Goal: Transaction & Acquisition: Purchase product/service

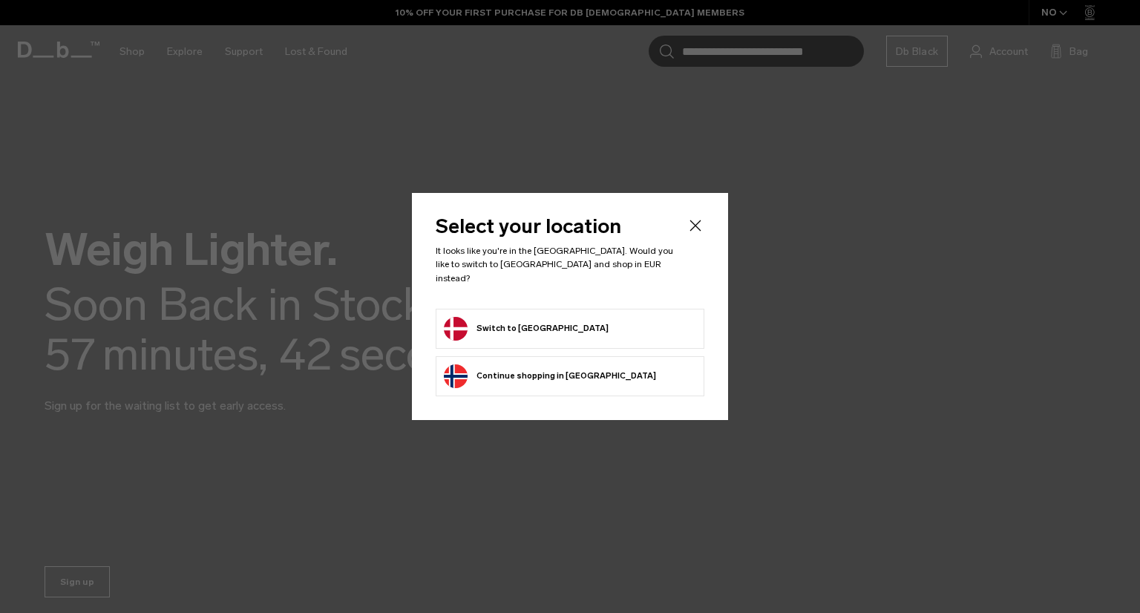
drag, startPoint x: 0, startPoint y: 0, endPoint x: 502, endPoint y: 324, distance: 597.6
click at [502, 324] on button "Switch to Denmark" at bounding box center [526, 329] width 165 height 24
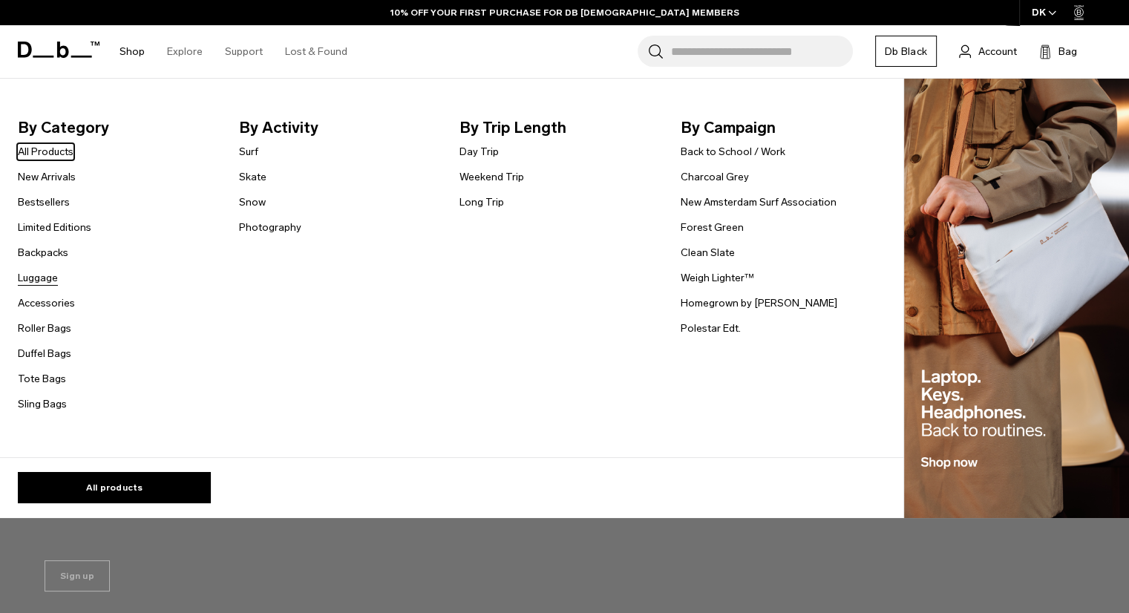
click at [33, 277] on link "Luggage" at bounding box center [38, 278] width 40 height 16
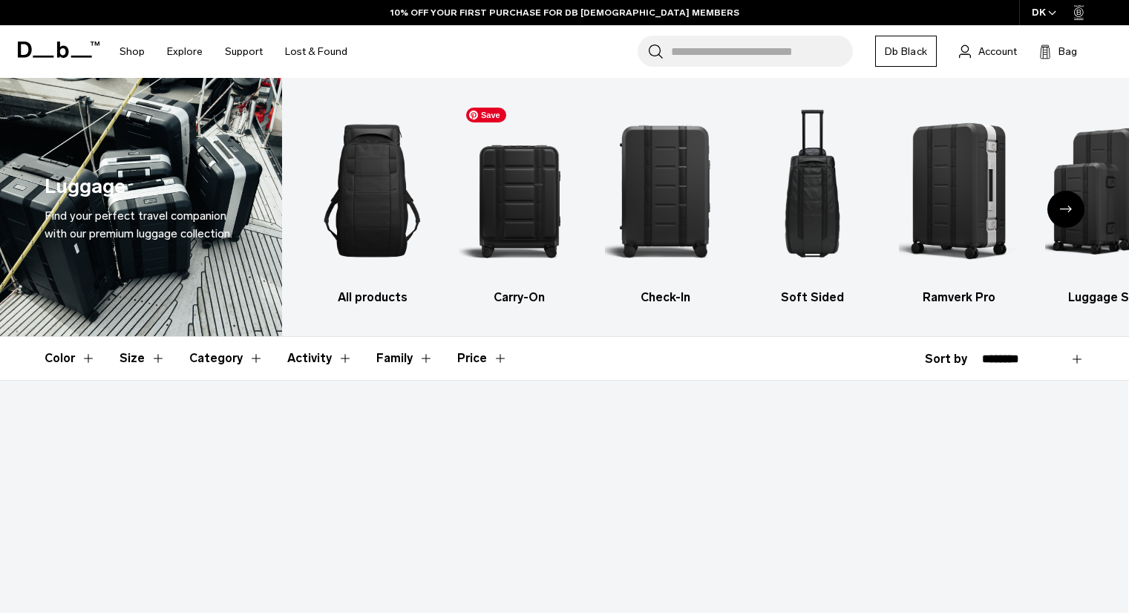
click at [515, 240] on img "2 / 6" at bounding box center [519, 190] width 121 height 181
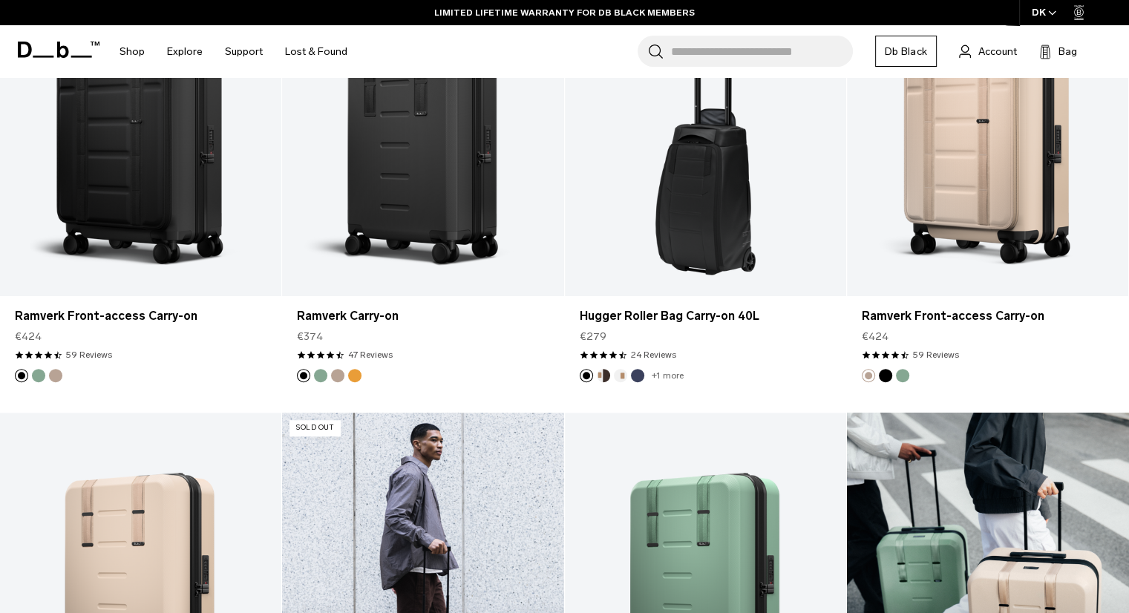
scroll to position [826, 0]
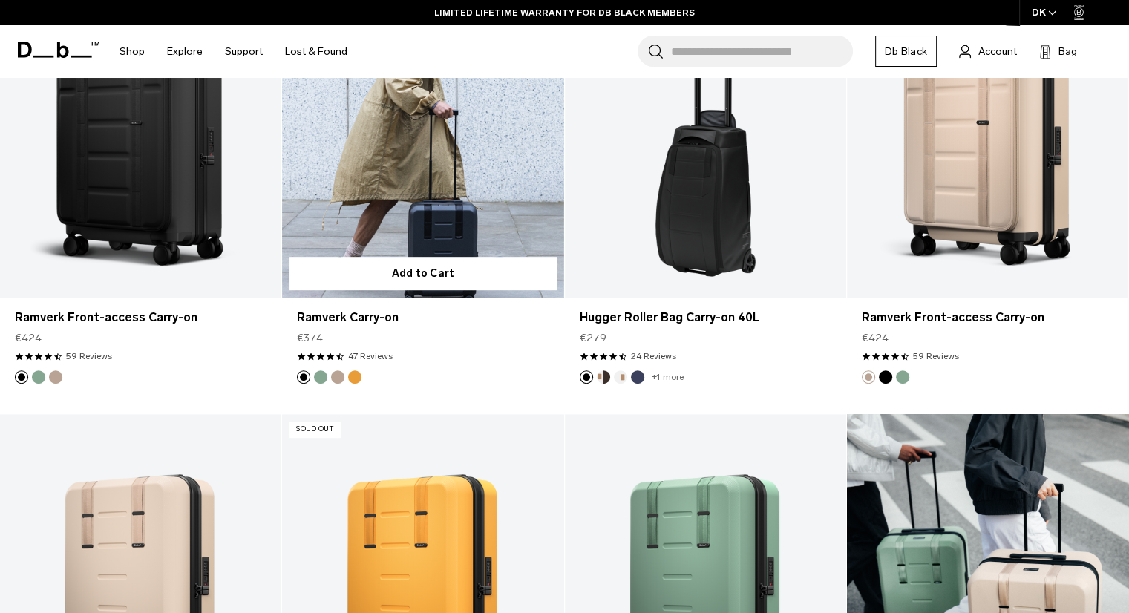
click at [371, 183] on link "Ramverk Carry-on" at bounding box center [422, 141] width 281 height 313
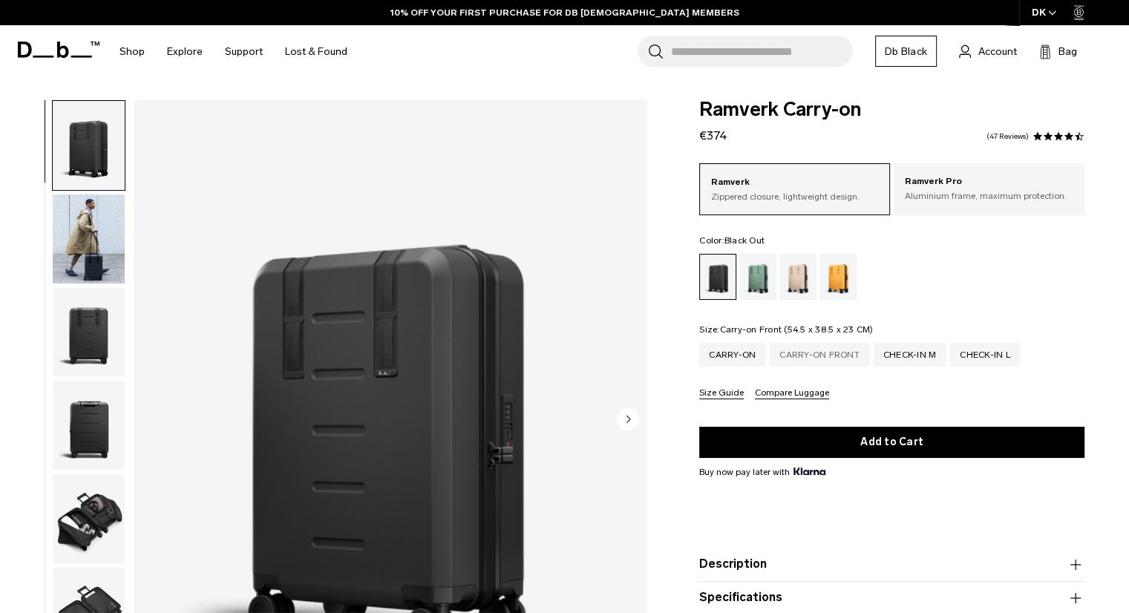
click at [832, 355] on div "Carry-on Front" at bounding box center [819, 355] width 99 height 24
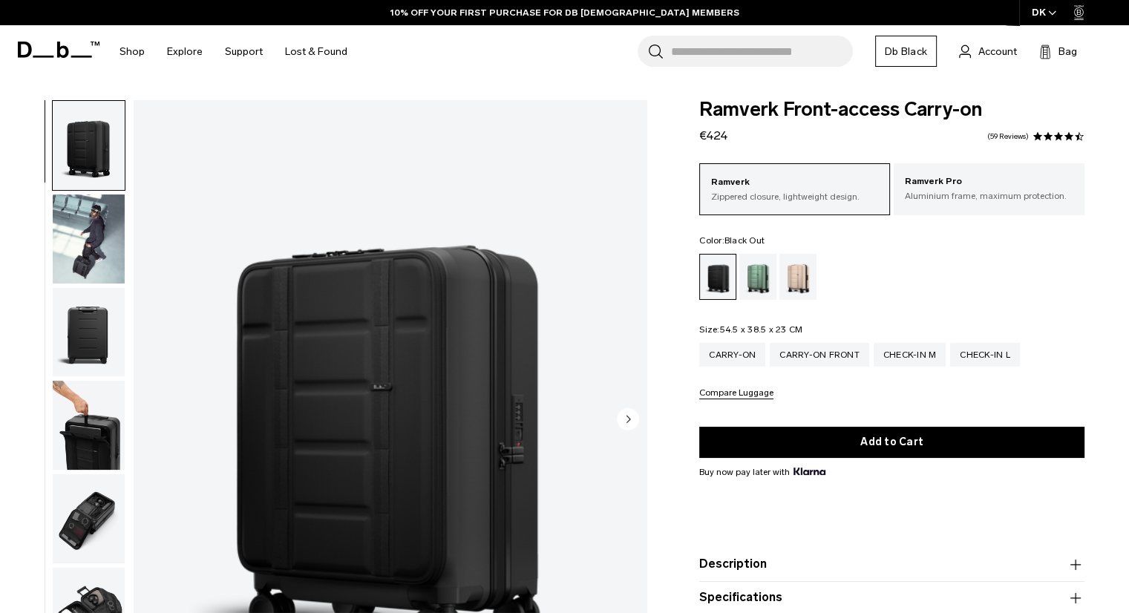
click at [80, 256] on img "button" at bounding box center [89, 239] width 72 height 89
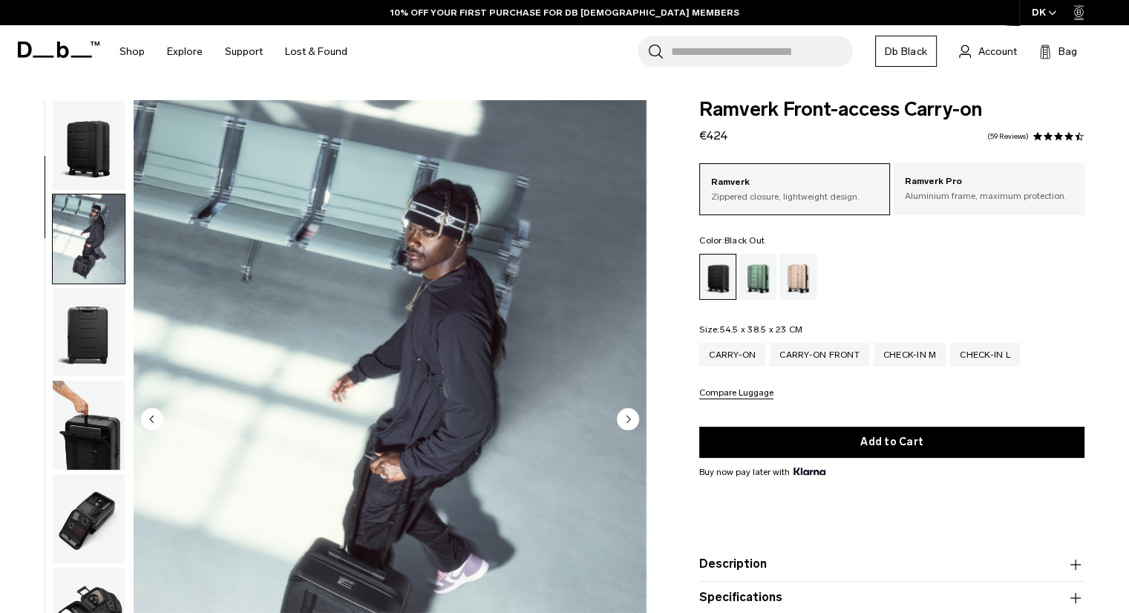
scroll to position [94, 0]
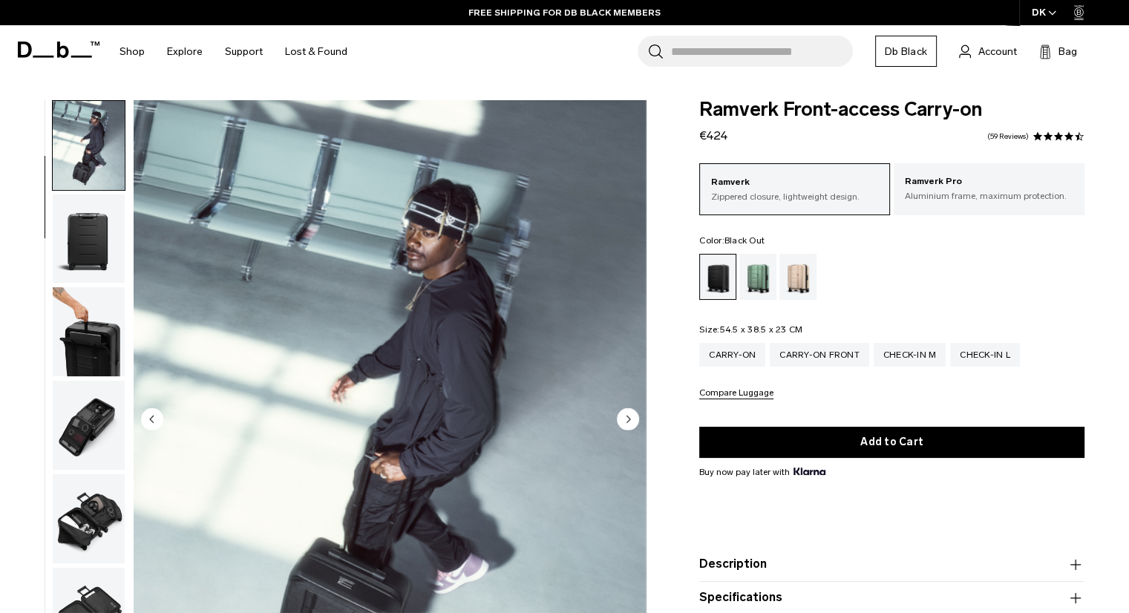
click at [92, 314] on img "button" at bounding box center [89, 331] width 72 height 89
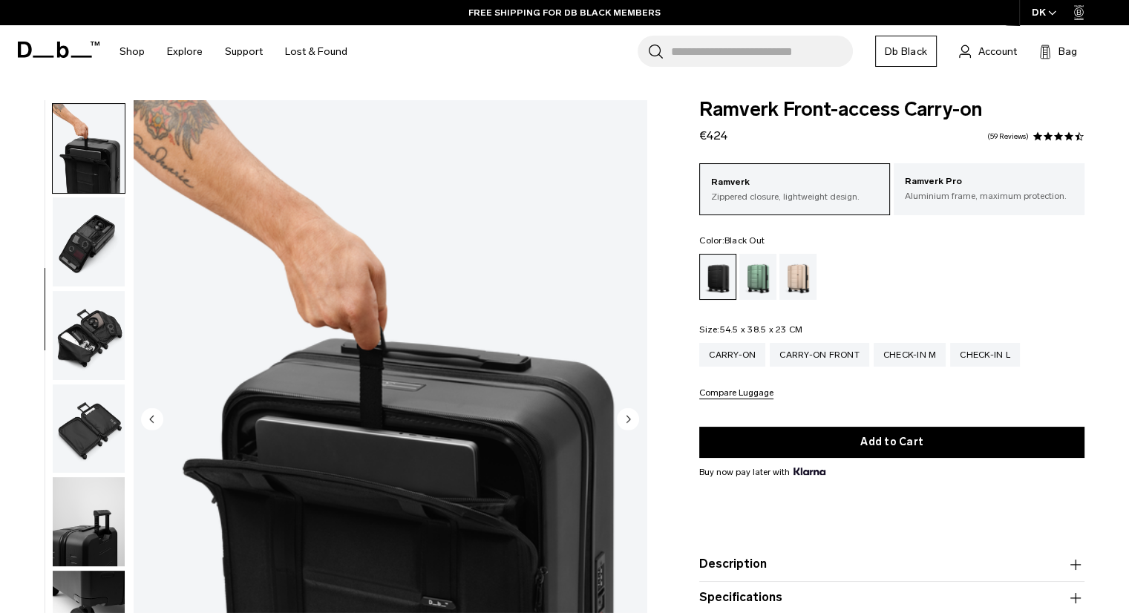
scroll to position [281, 0]
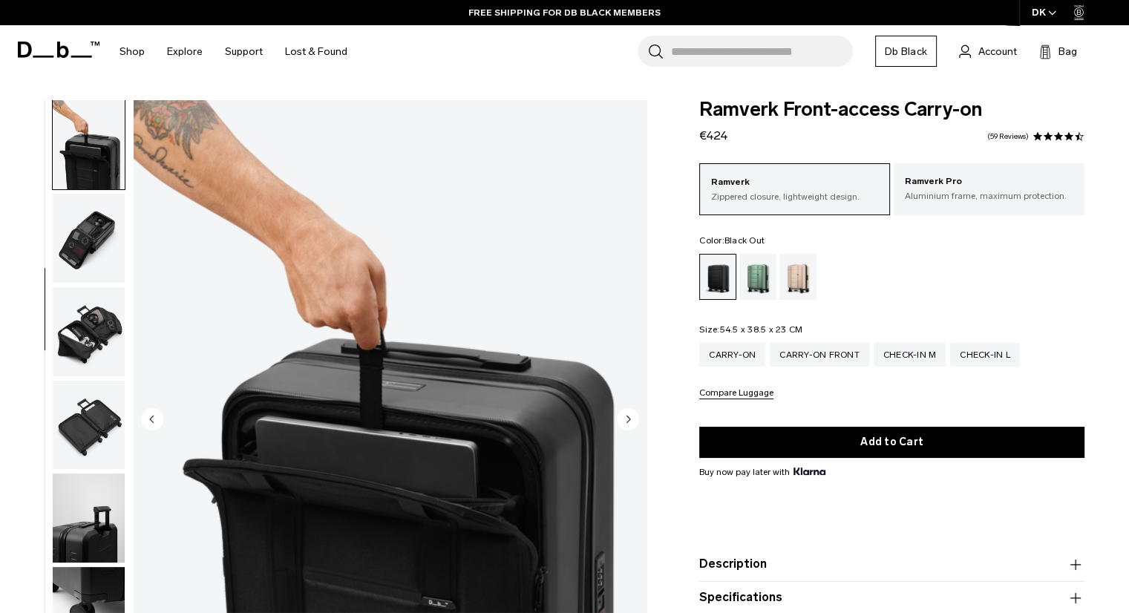
click at [94, 347] on img "button" at bounding box center [89, 331] width 72 height 89
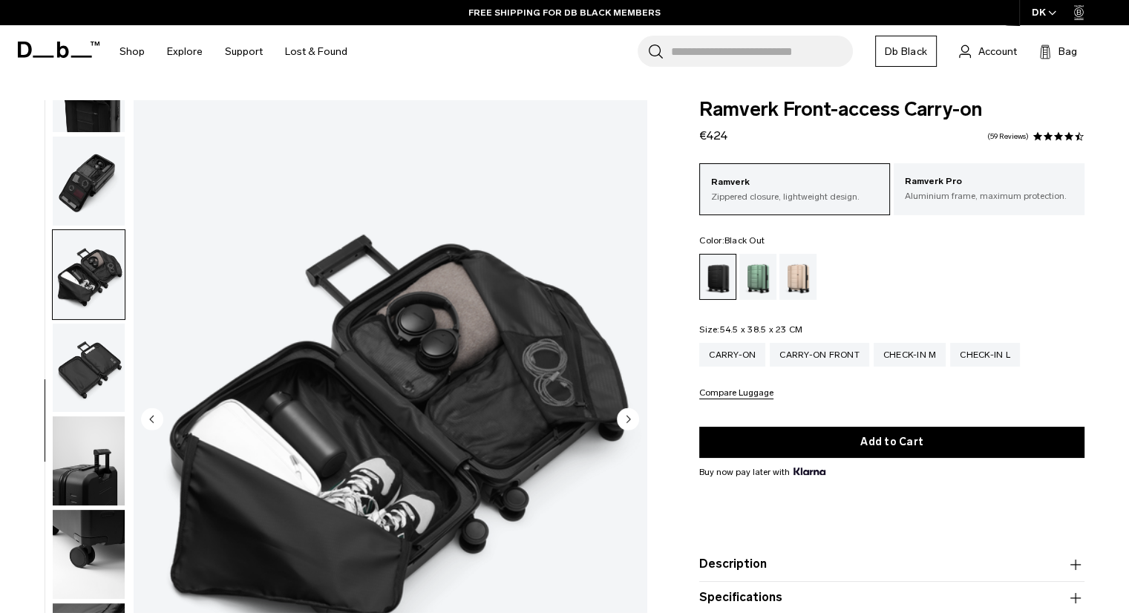
scroll to position [384, 0]
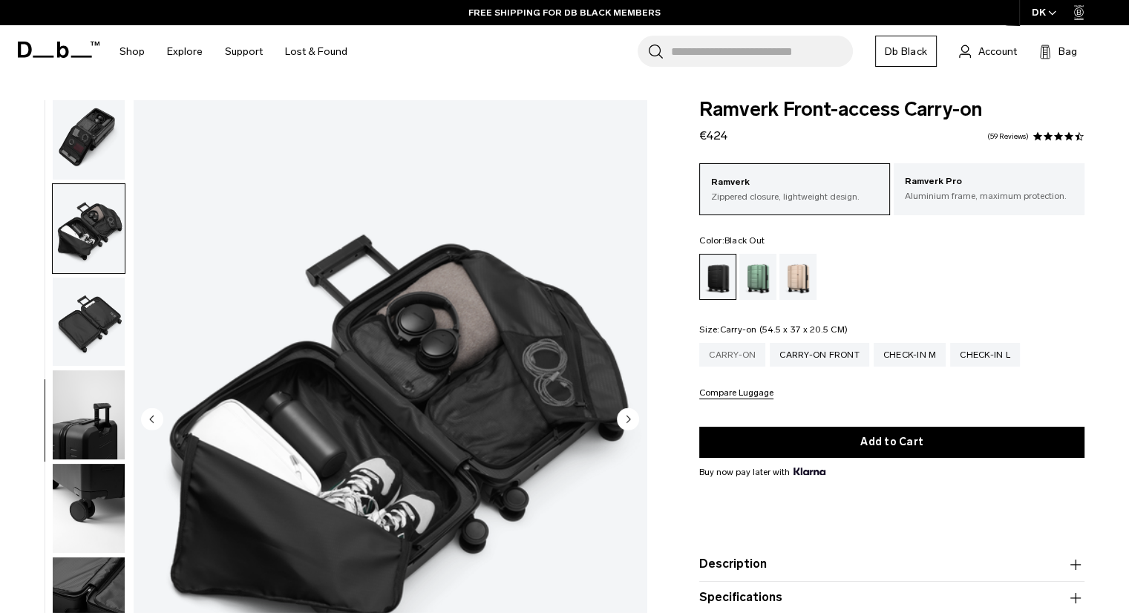
click at [739, 357] on div "Carry-on" at bounding box center [732, 355] width 66 height 24
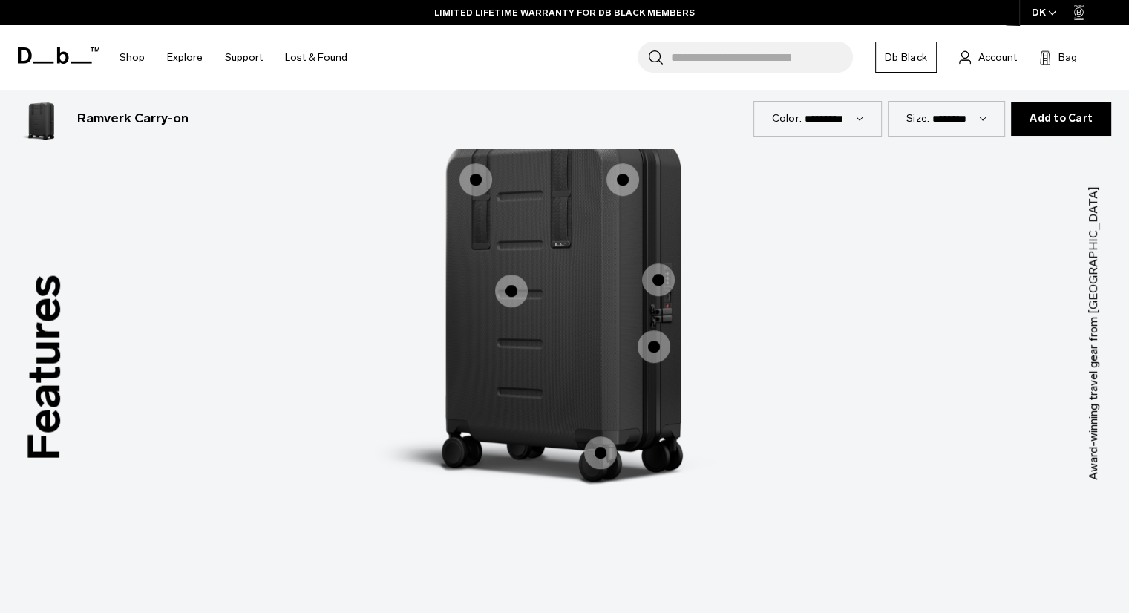
scroll to position [1264, 0]
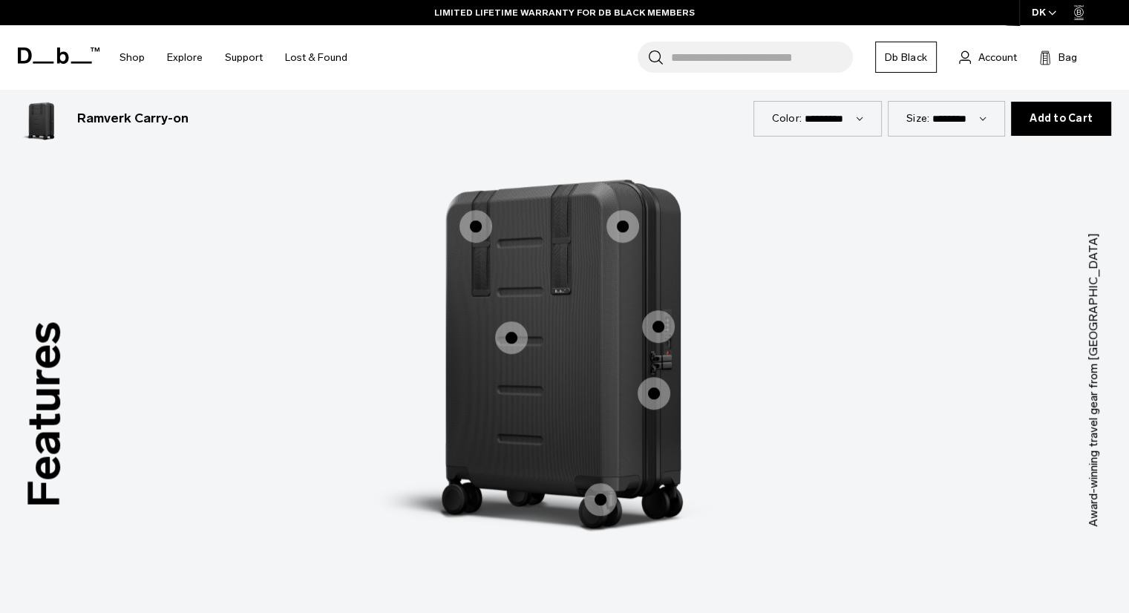
click at [483, 223] on span "1 / 3" at bounding box center [476, 226] width 33 height 33
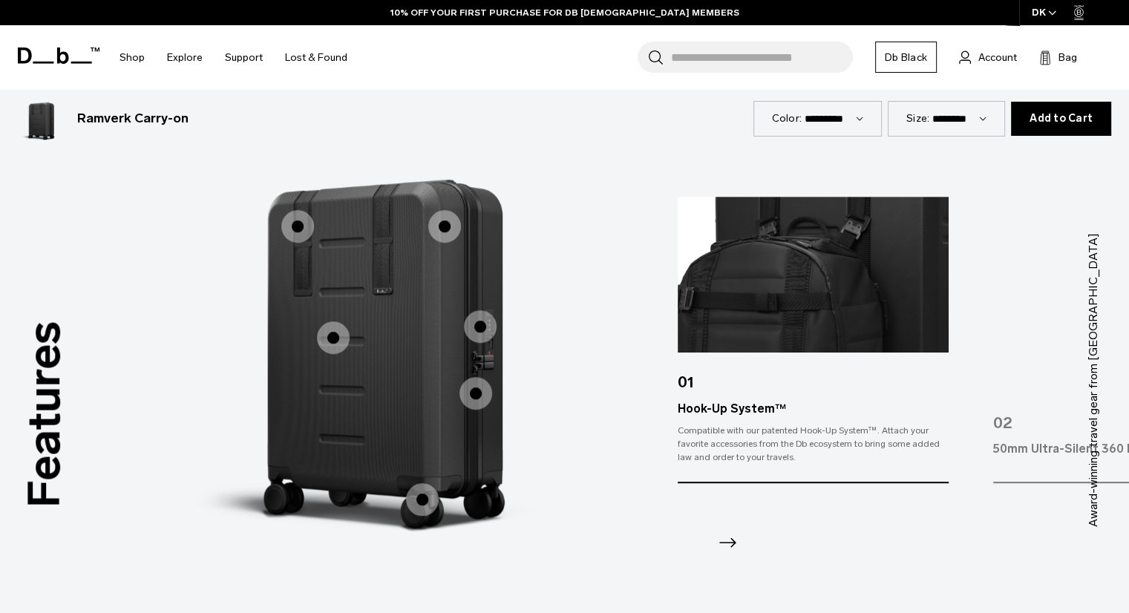
click at [726, 535] on icon "Next slide" at bounding box center [728, 543] width 24 height 24
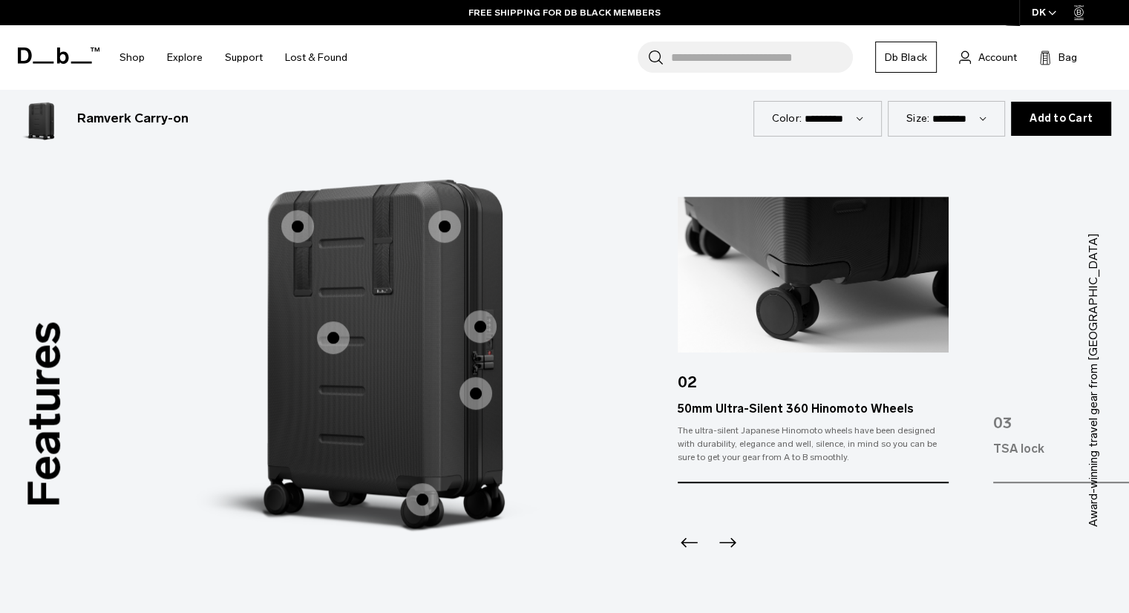
click at [725, 540] on icon "Next slide" at bounding box center [728, 543] width 24 height 24
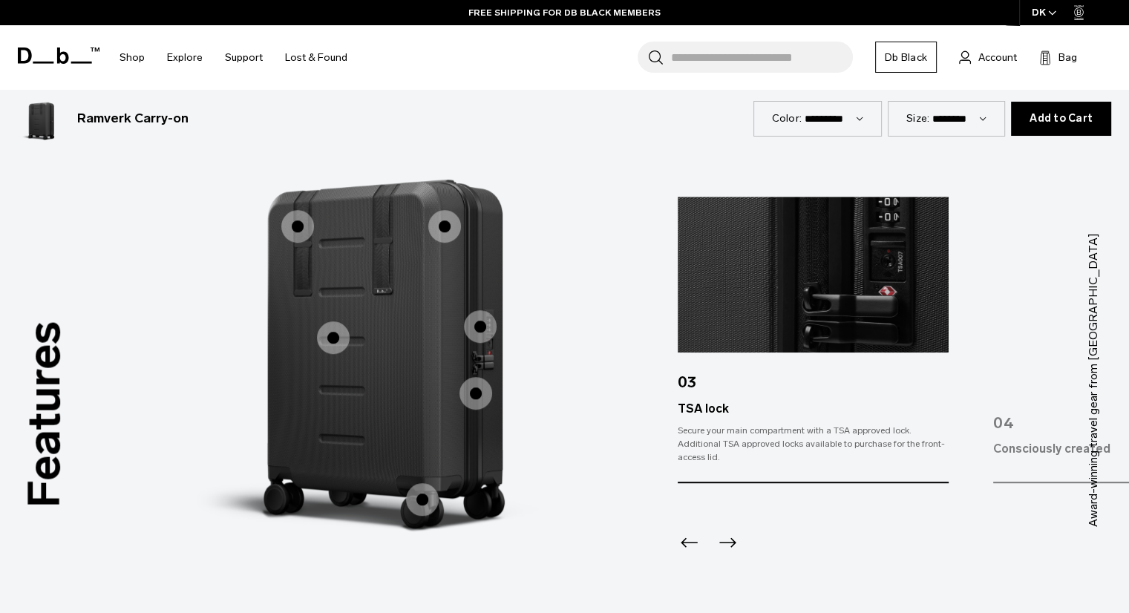
click at [725, 540] on icon "Next slide" at bounding box center [728, 543] width 24 height 24
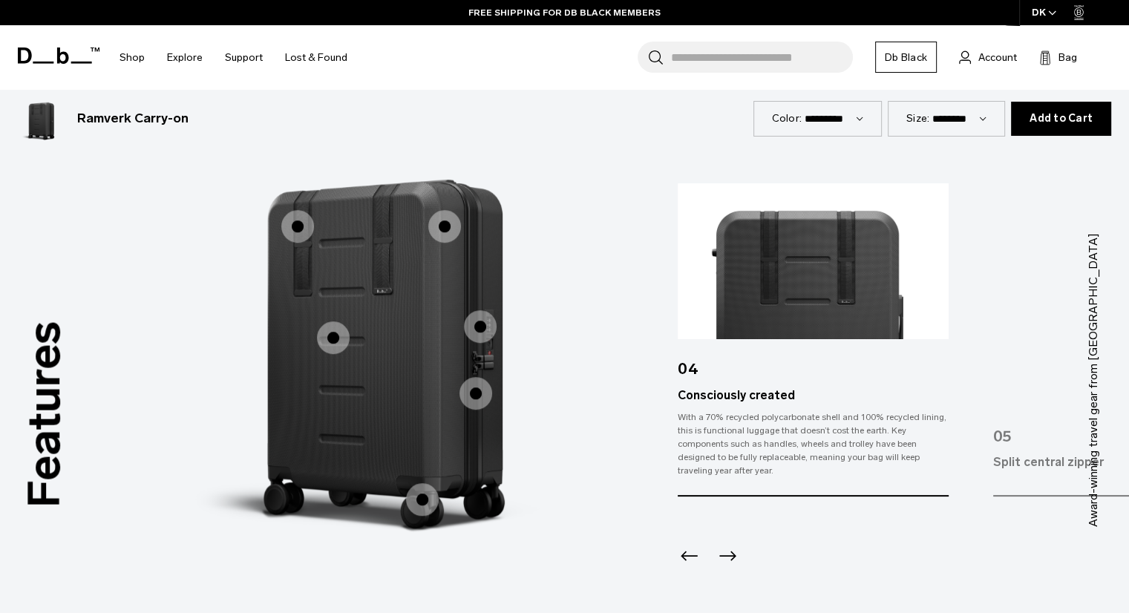
click at [725, 540] on div at bounding box center [813, 537] width 271 height 80
click at [733, 559] on icon "Next slide" at bounding box center [728, 556] width 24 height 24
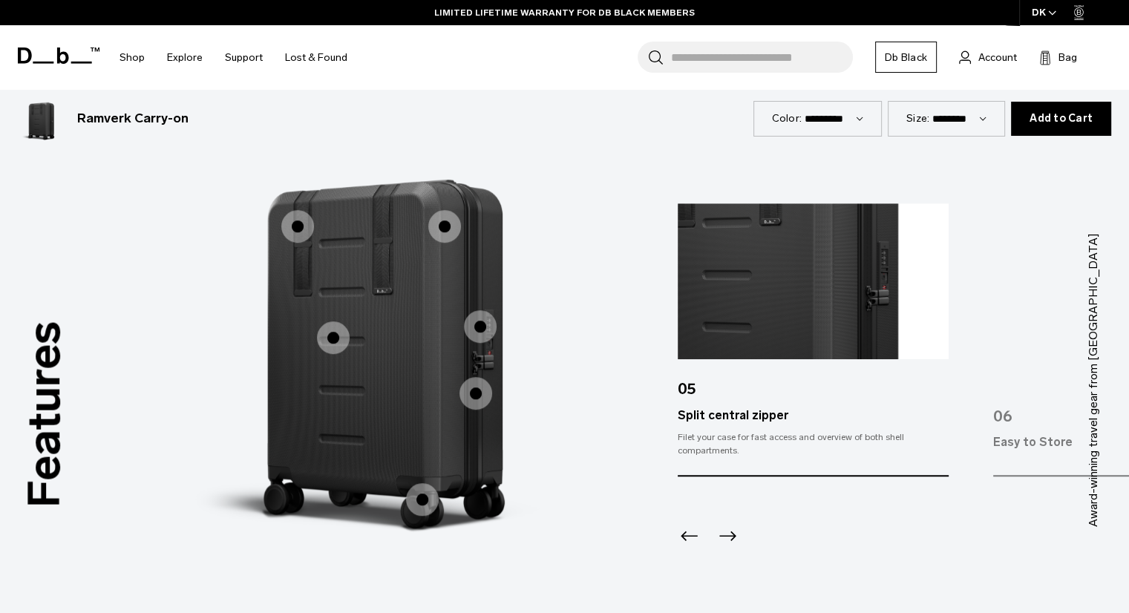
click at [730, 535] on icon "Next slide" at bounding box center [727, 537] width 17 height 10
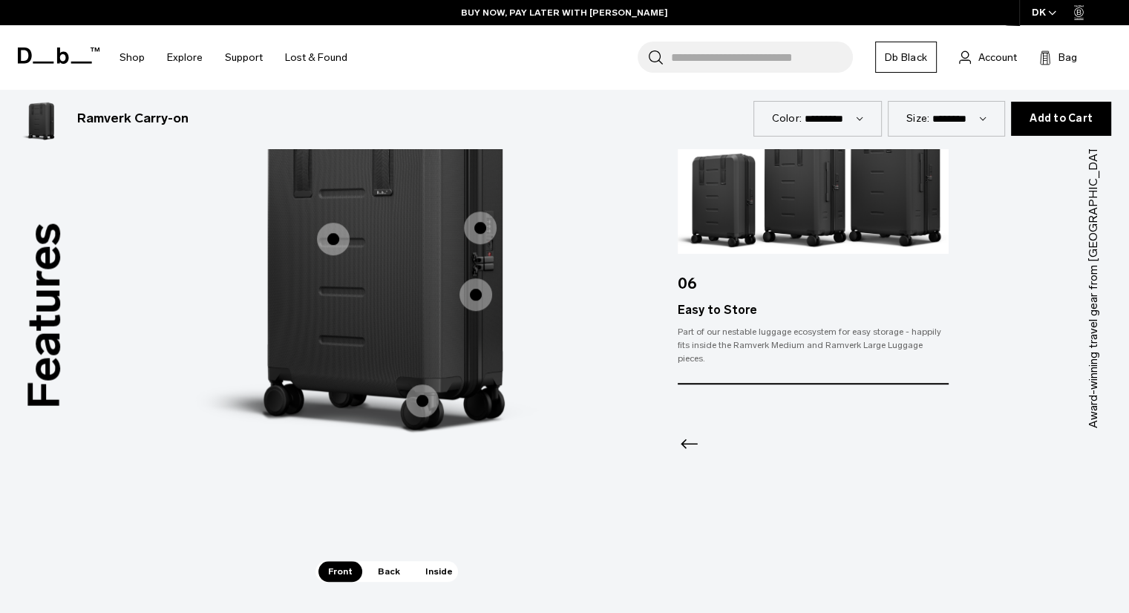
scroll to position [1568, 0]
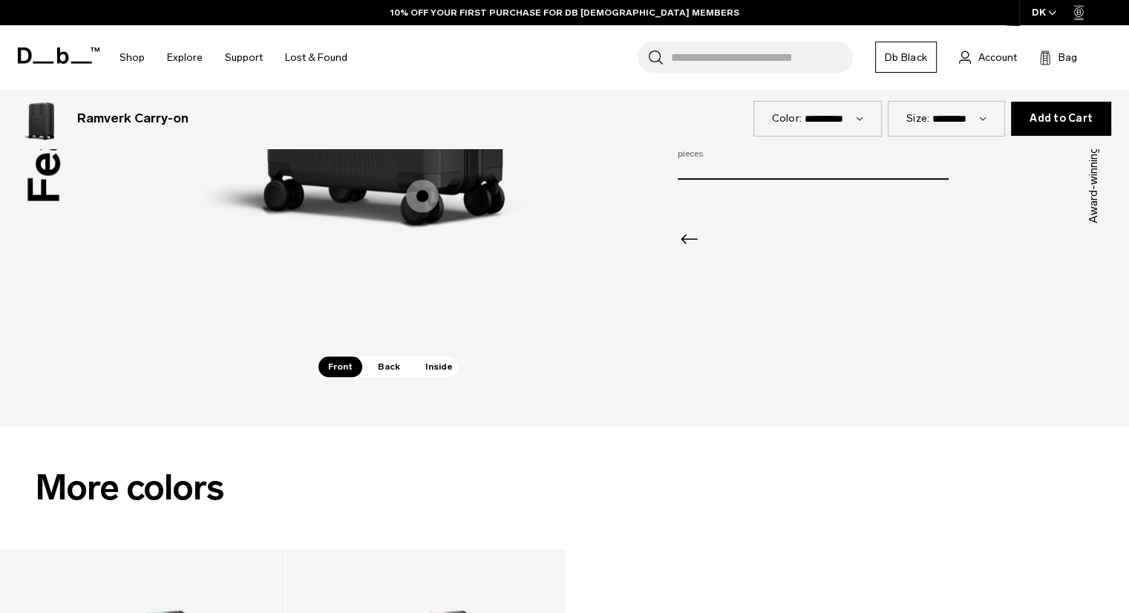
click at [385, 367] on span "Back" at bounding box center [389, 366] width 42 height 21
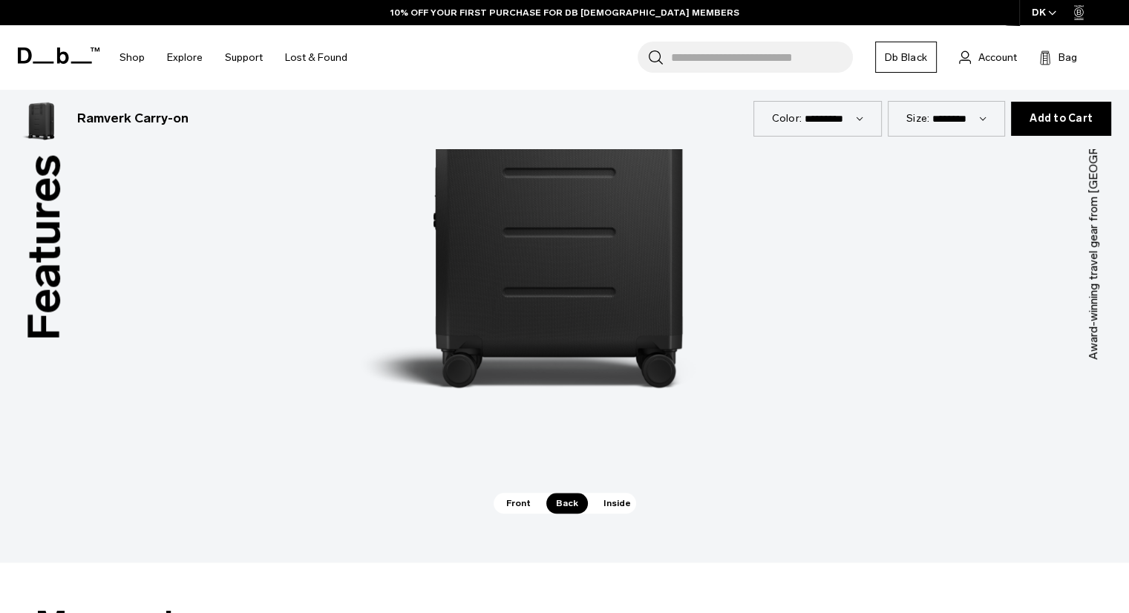
scroll to position [1259, 0]
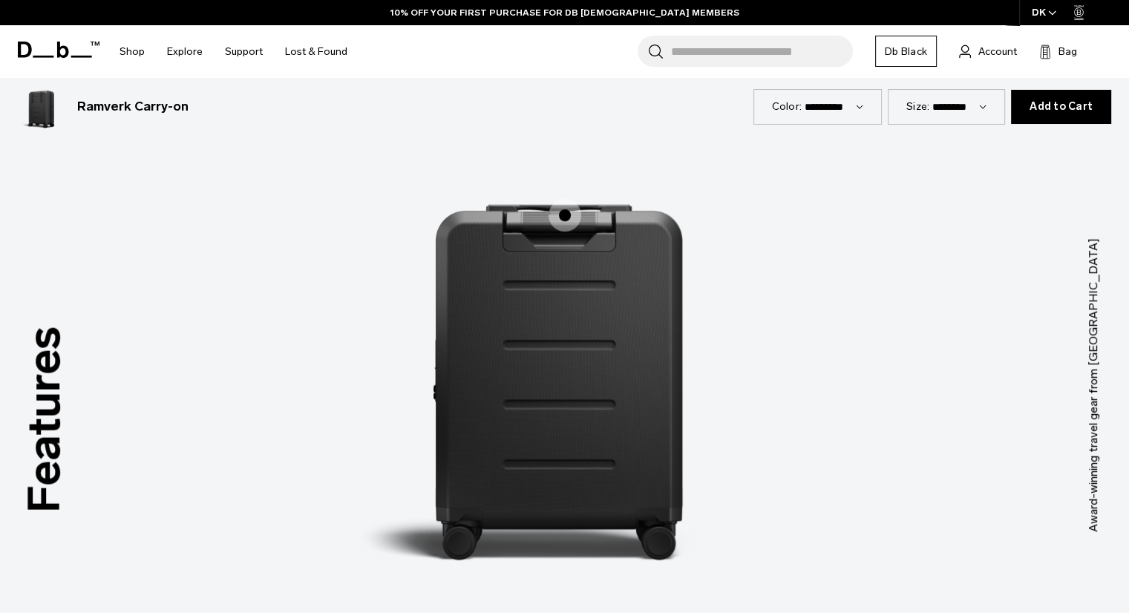
click at [565, 215] on span "2 / 3" at bounding box center [565, 215] width 33 height 33
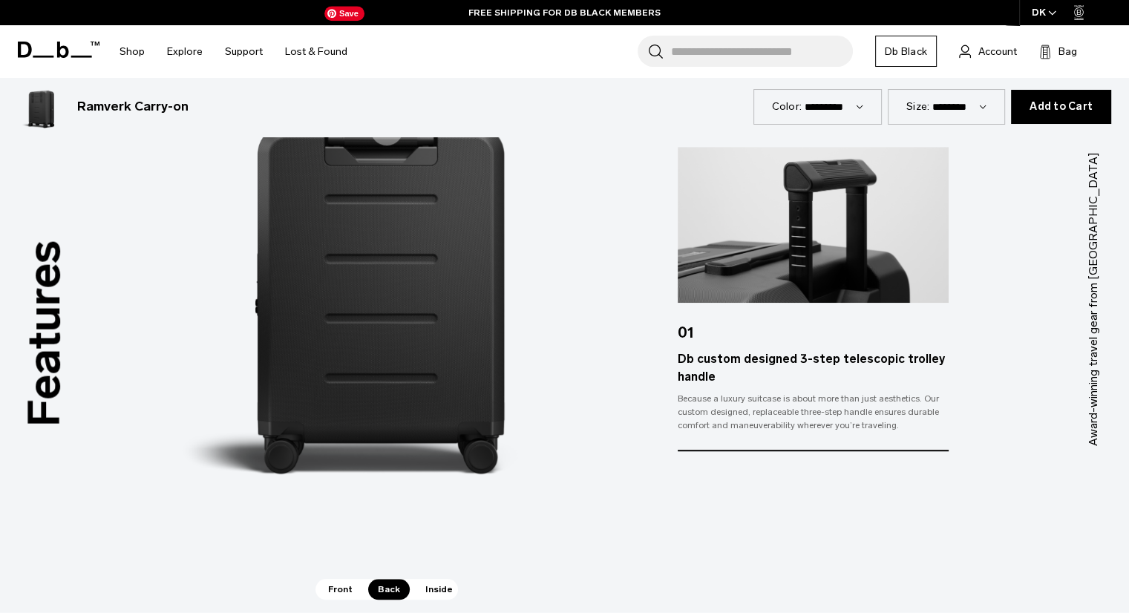
scroll to position [1345, 0]
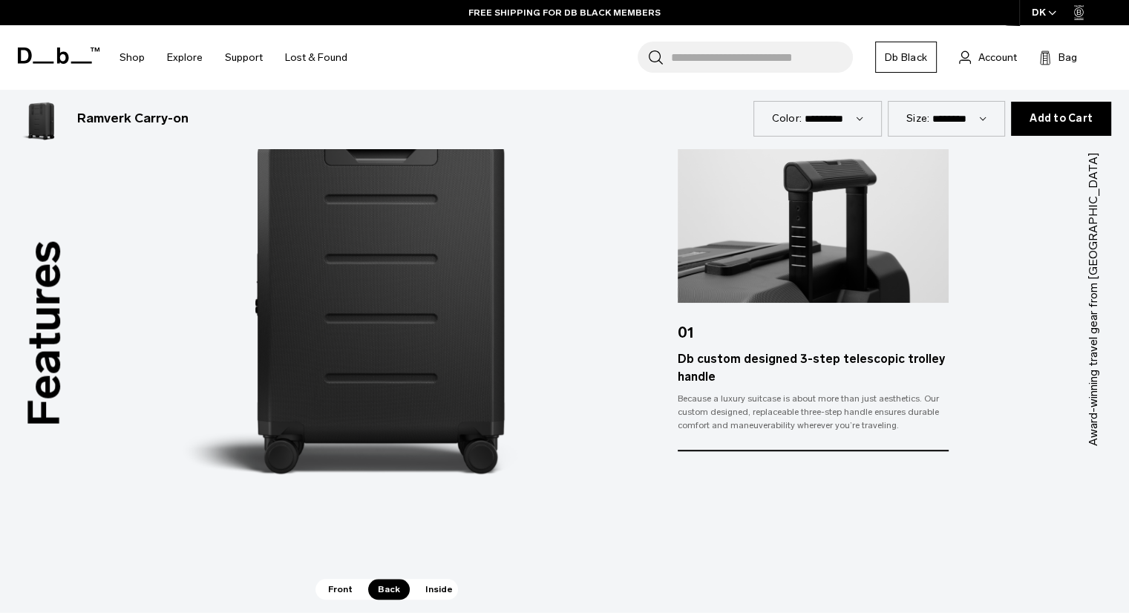
click at [426, 595] on span "Inside" at bounding box center [439, 589] width 47 height 21
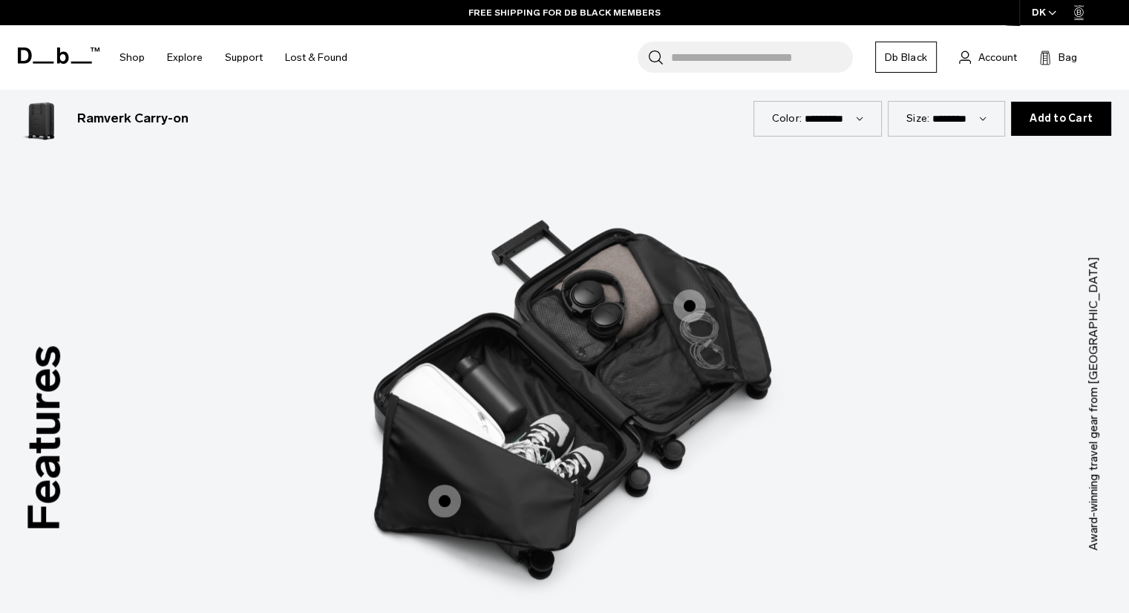
scroll to position [1244, 0]
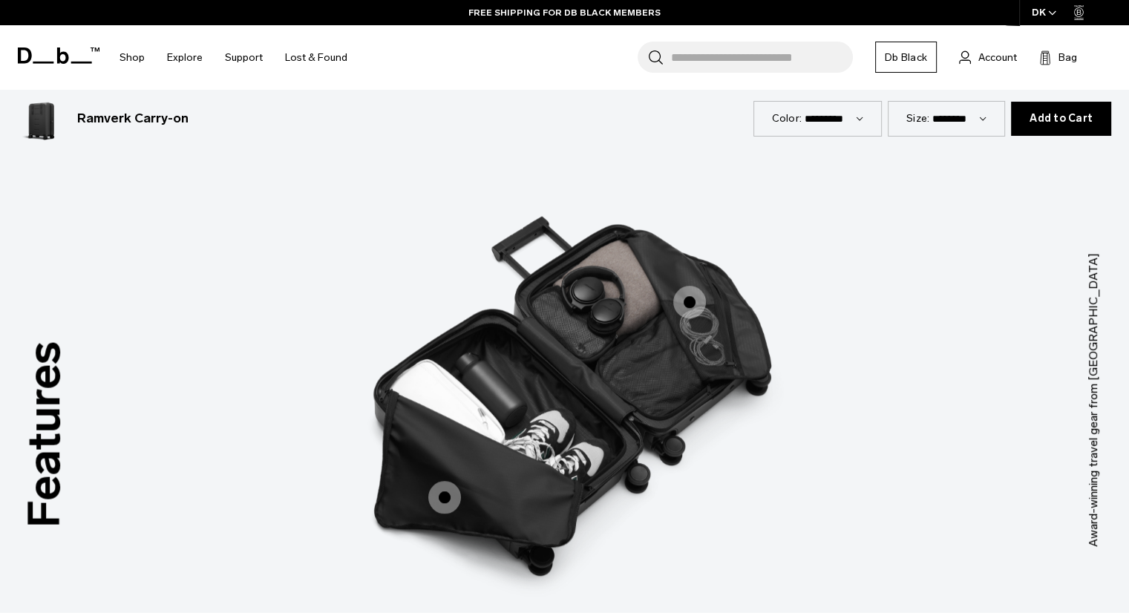
click at [445, 497] on span "3 / 3" at bounding box center [444, 497] width 33 height 33
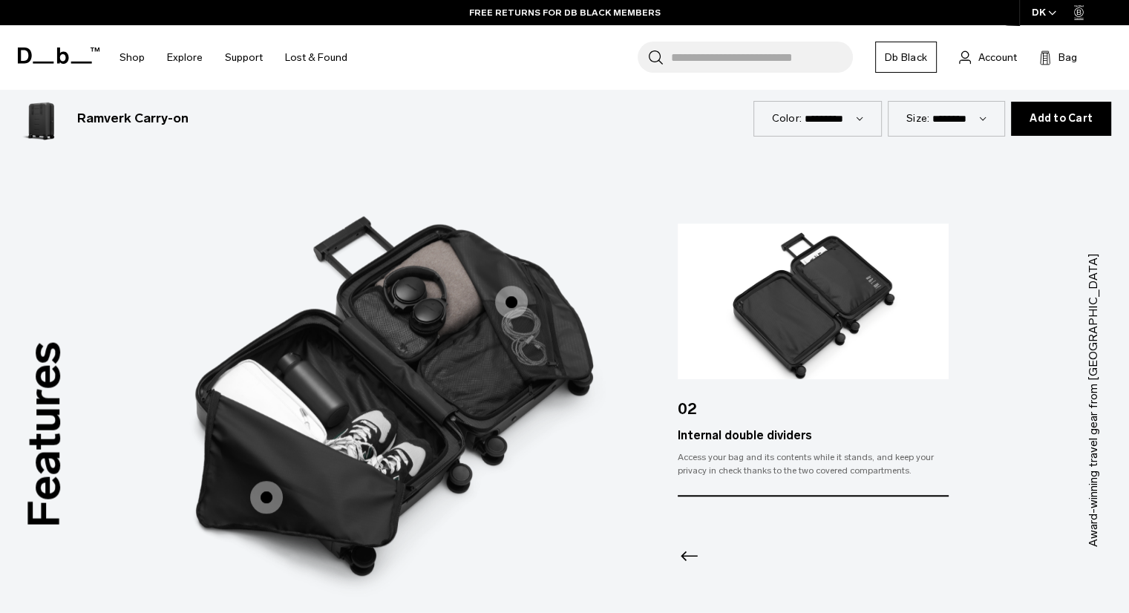
click at [512, 307] on span "3 / 3" at bounding box center [511, 302] width 33 height 33
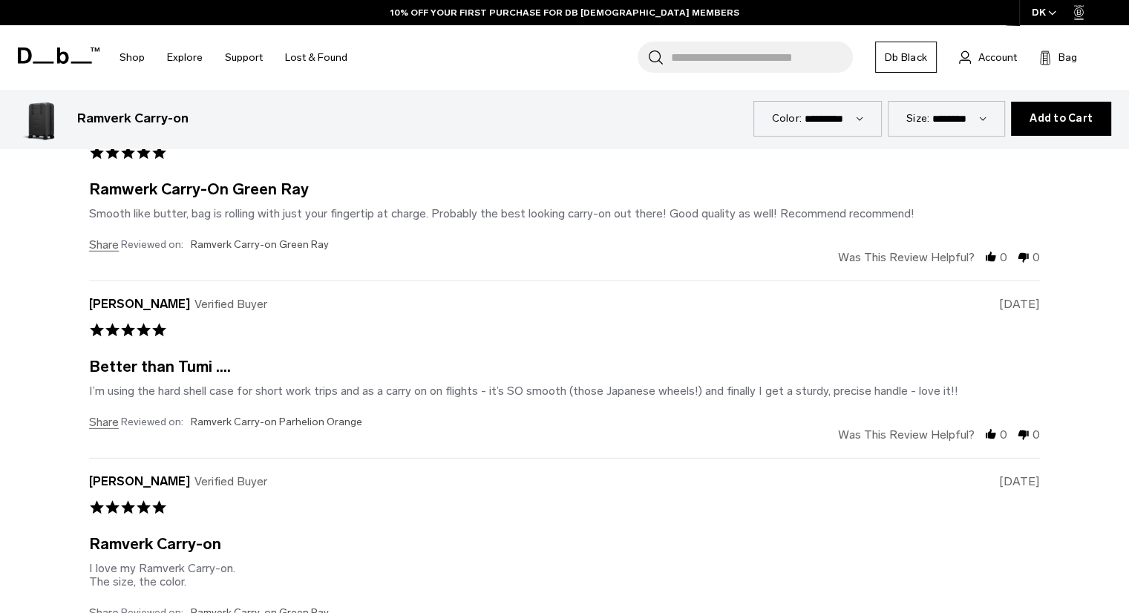
scroll to position [4270, 0]
drag, startPoint x: 83, startPoint y: 120, endPoint x: 184, endPoint y: 116, distance: 101.0
click at [184, 116] on h3 "Ramverk Carry-on" at bounding box center [132, 118] width 111 height 19
drag, startPoint x: 76, startPoint y: 117, endPoint x: 195, endPoint y: 126, distance: 119.9
click at [195, 126] on div "Ramverk Carry-on €374" at bounding box center [386, 119] width 736 height 48
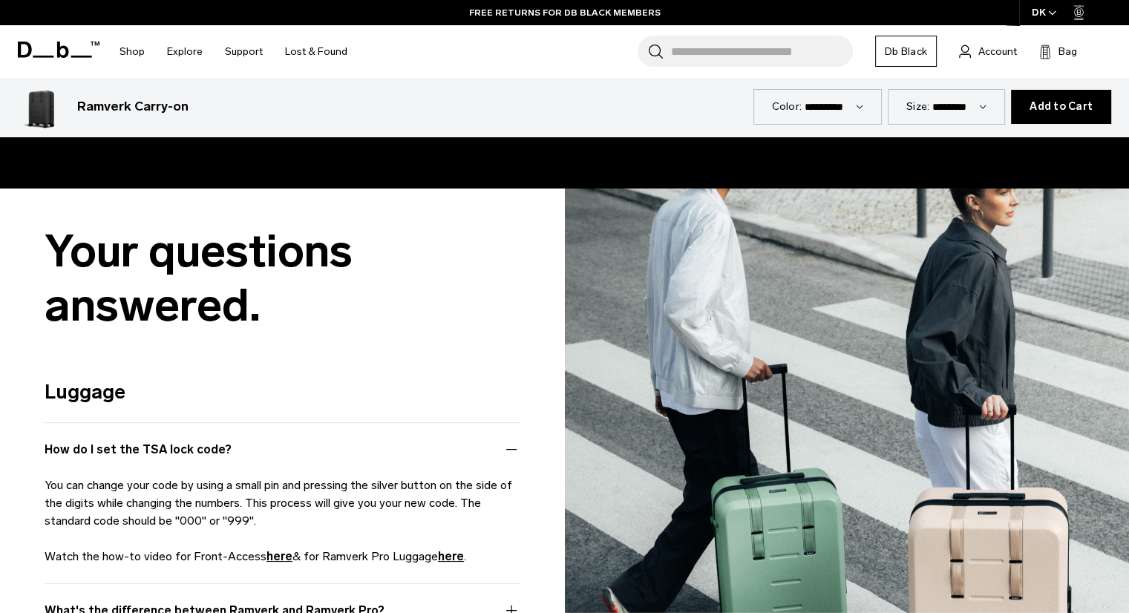
scroll to position [3230, 0]
